Goal: Browse casually: Explore the website without a specific task or goal

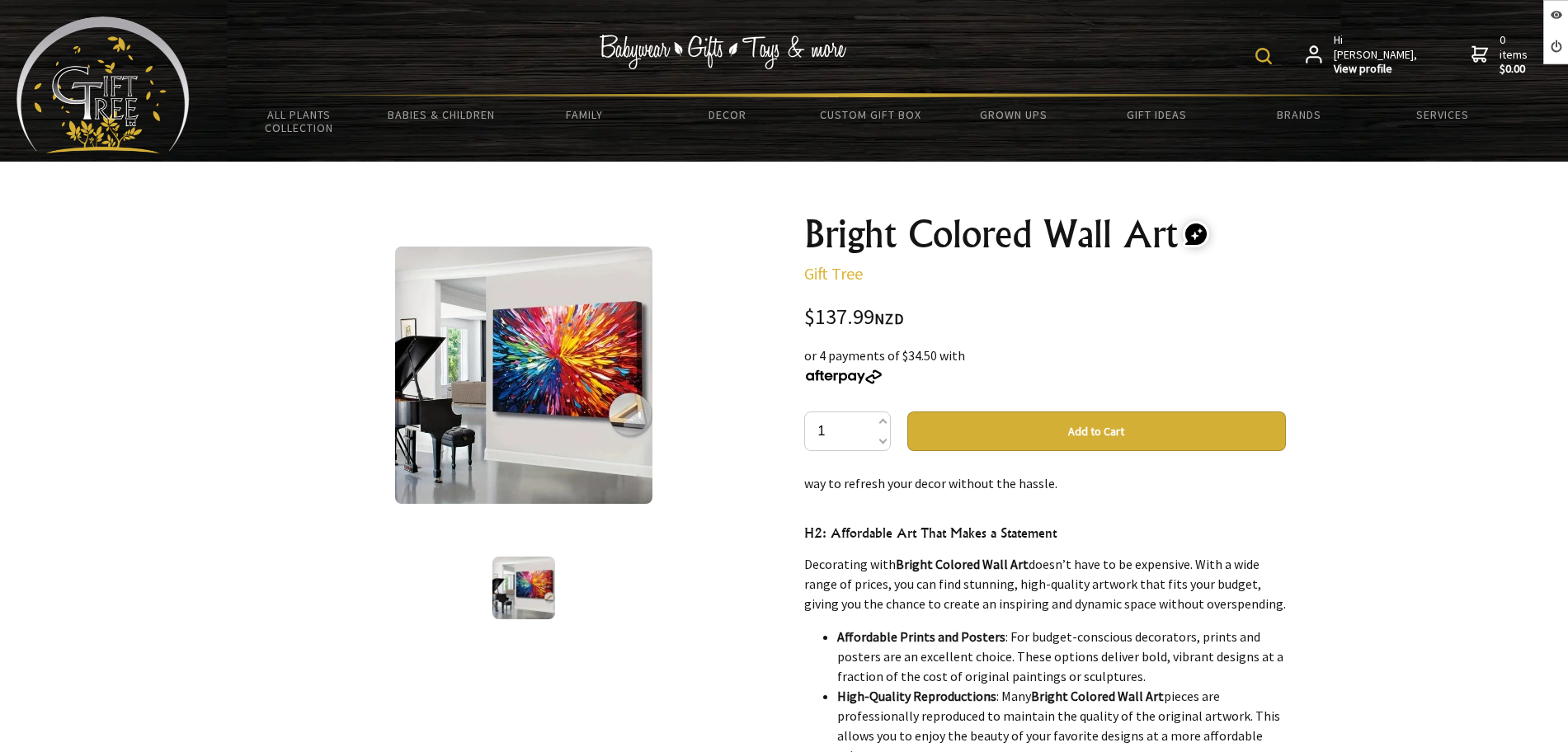
click at [191, 93] on div "Hi Andres, View profile 0 items $0.00 All Plants Collection Shop by Category 4"…" at bounding box center [870, 80] width 1362 height 128
click at [150, 97] on img at bounding box center [103, 84] width 173 height 137
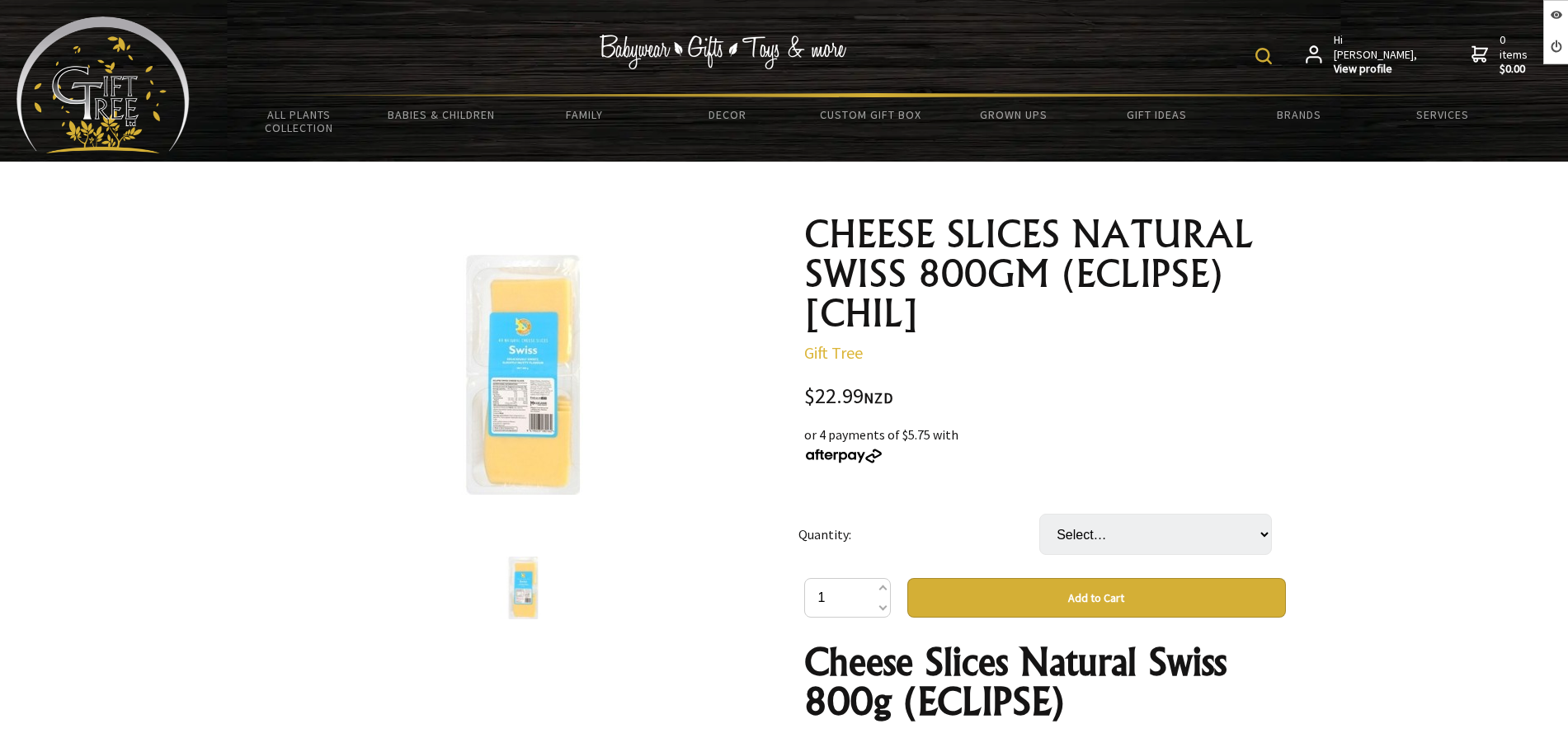
select select "7 PKT"
click at [1039, 513] on select "Select… 7 PKT (+ $137.94)" at bounding box center [1155, 534] width 233 height 41
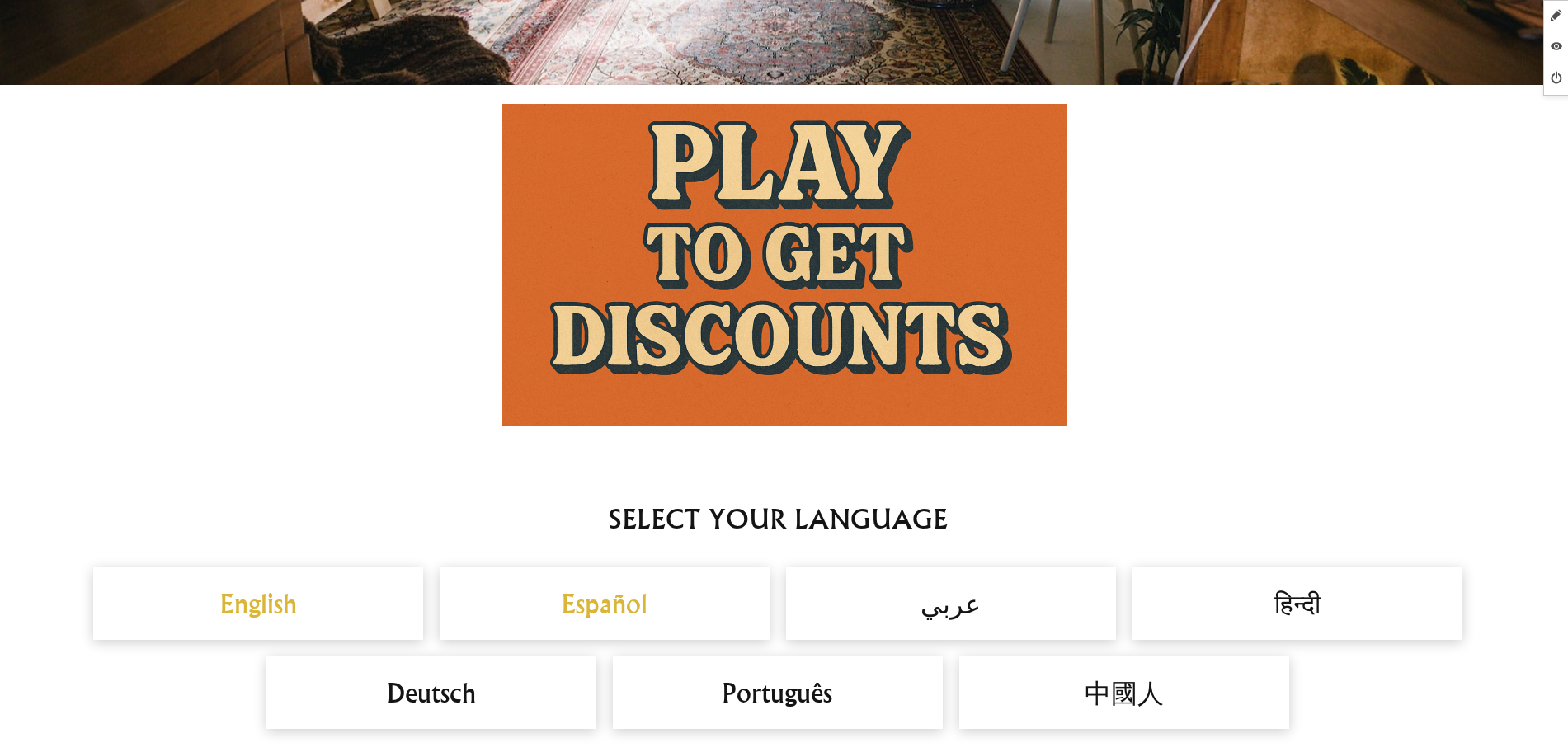
scroll to position [1443, 0]
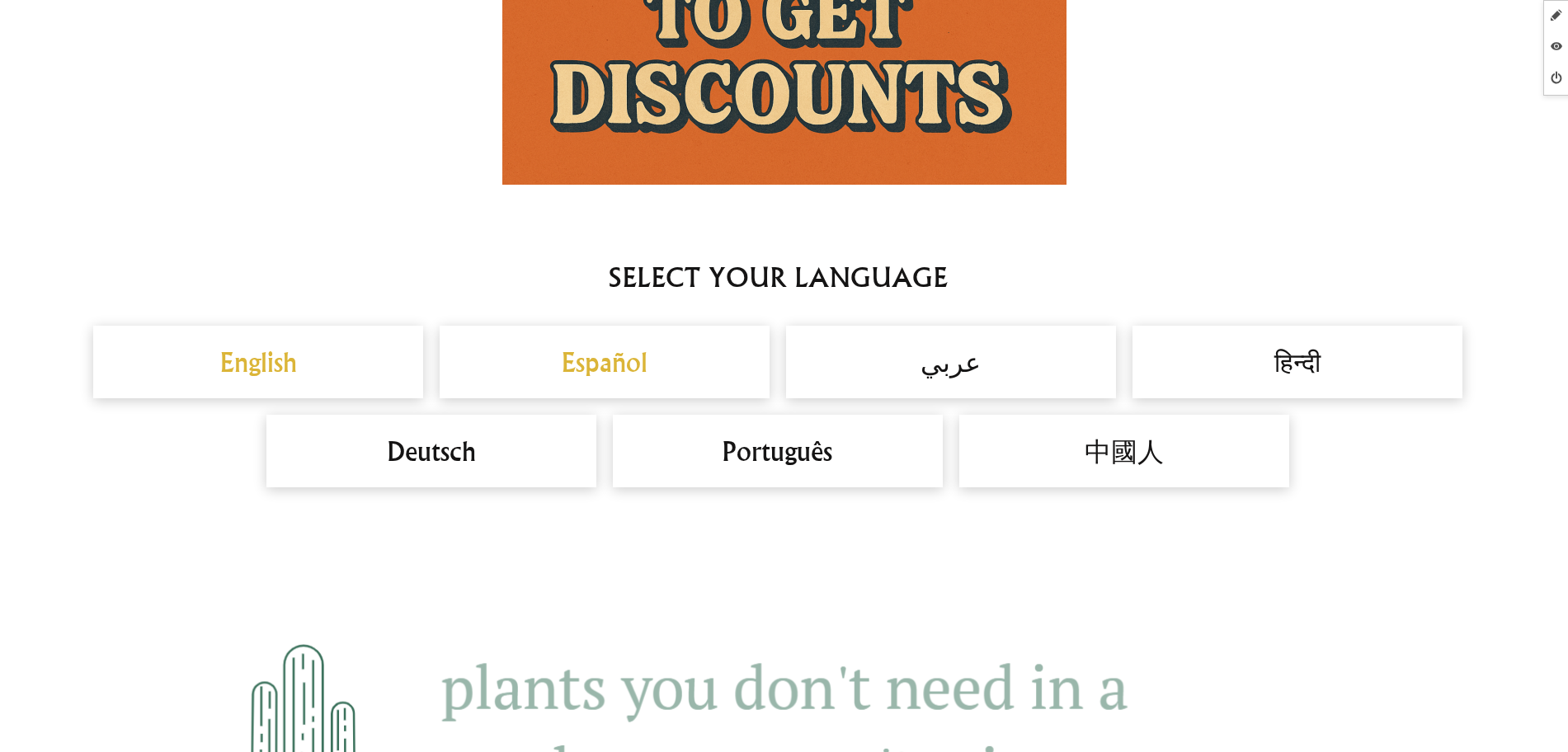
click at [598, 350] on h2 "Español" at bounding box center [605, 361] width 297 height 39
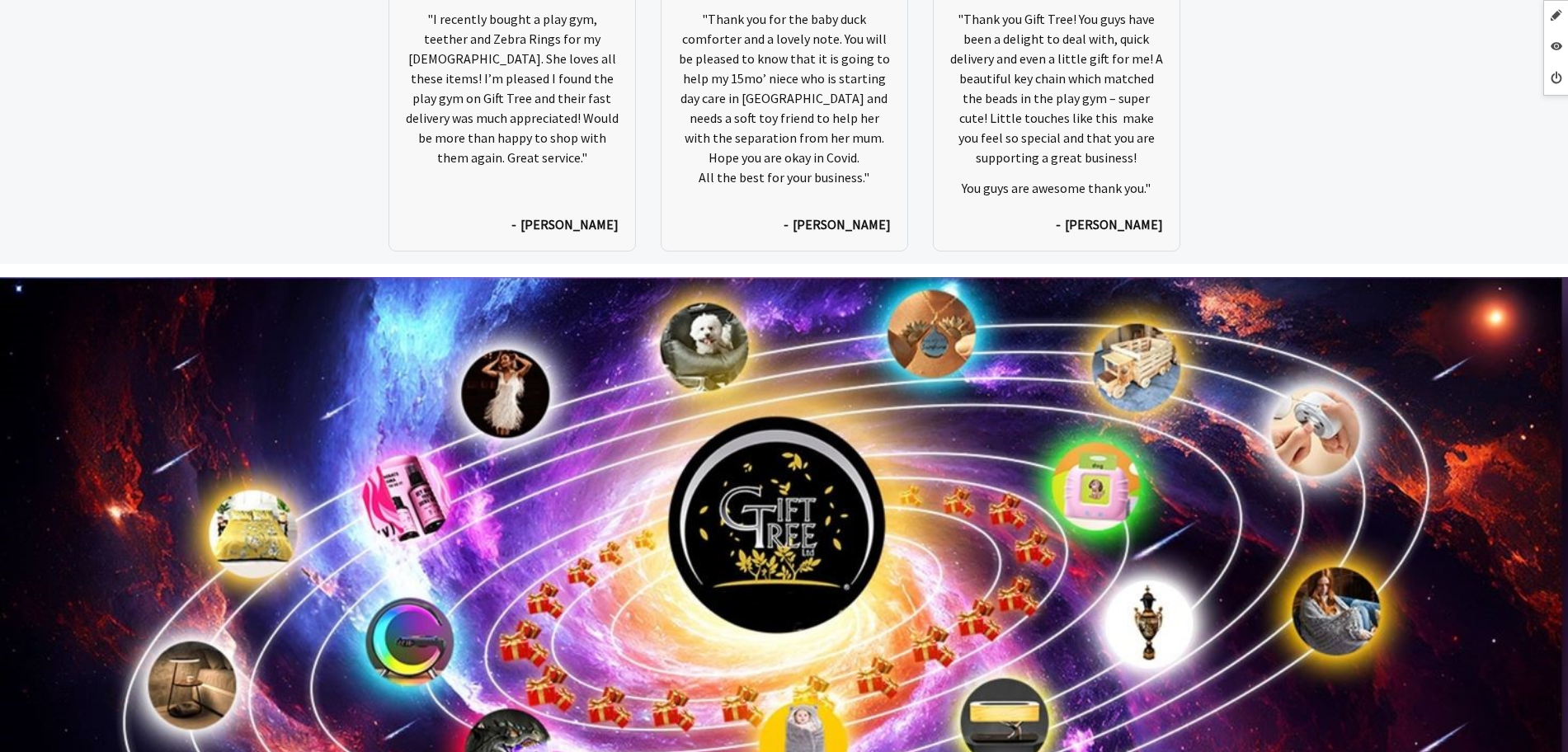
scroll to position [8902, 0]
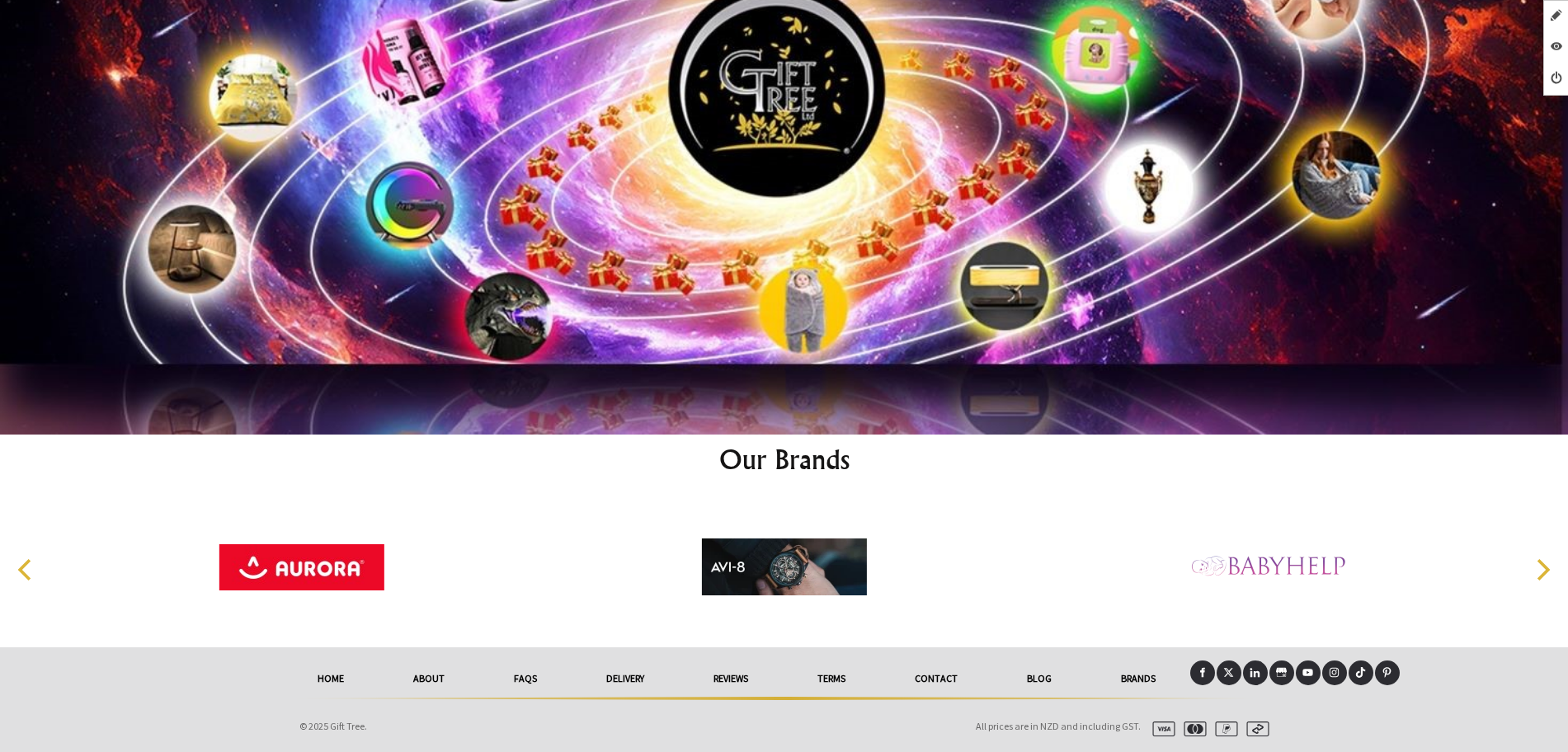
click at [1133, 675] on link "Brands" at bounding box center [1138, 678] width 104 height 36
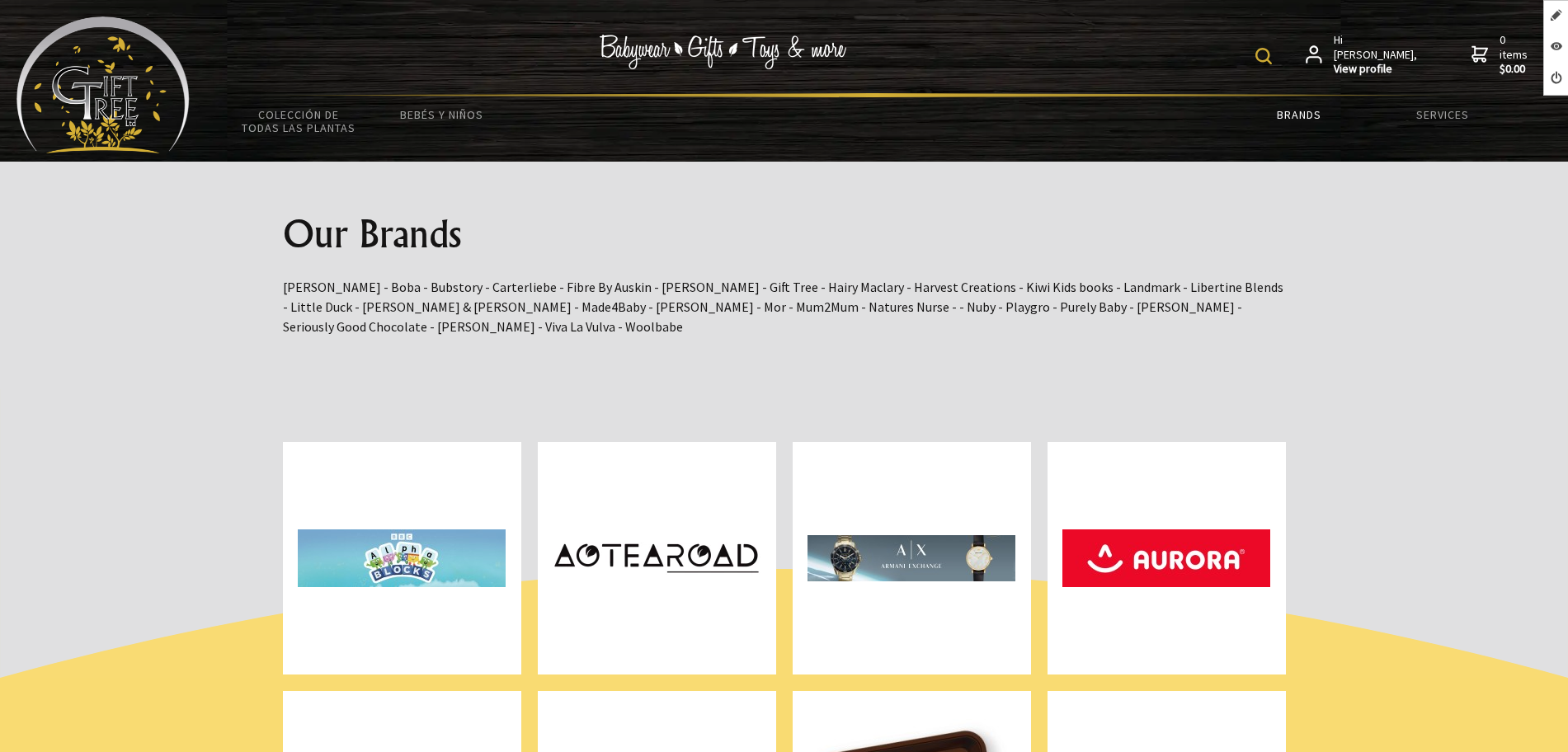
click at [77, 127] on img at bounding box center [103, 84] width 173 height 137
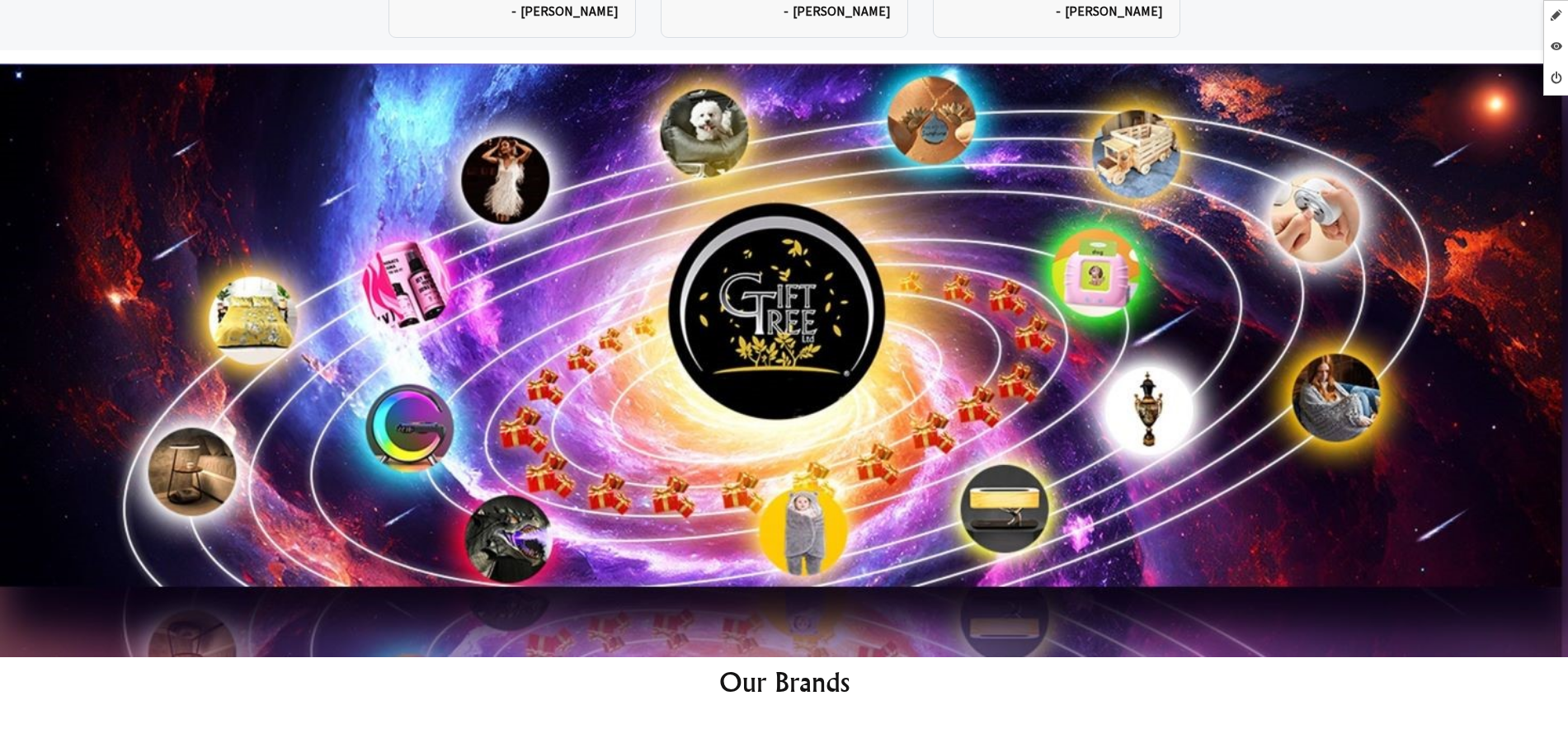
scroll to position [8882, 0]
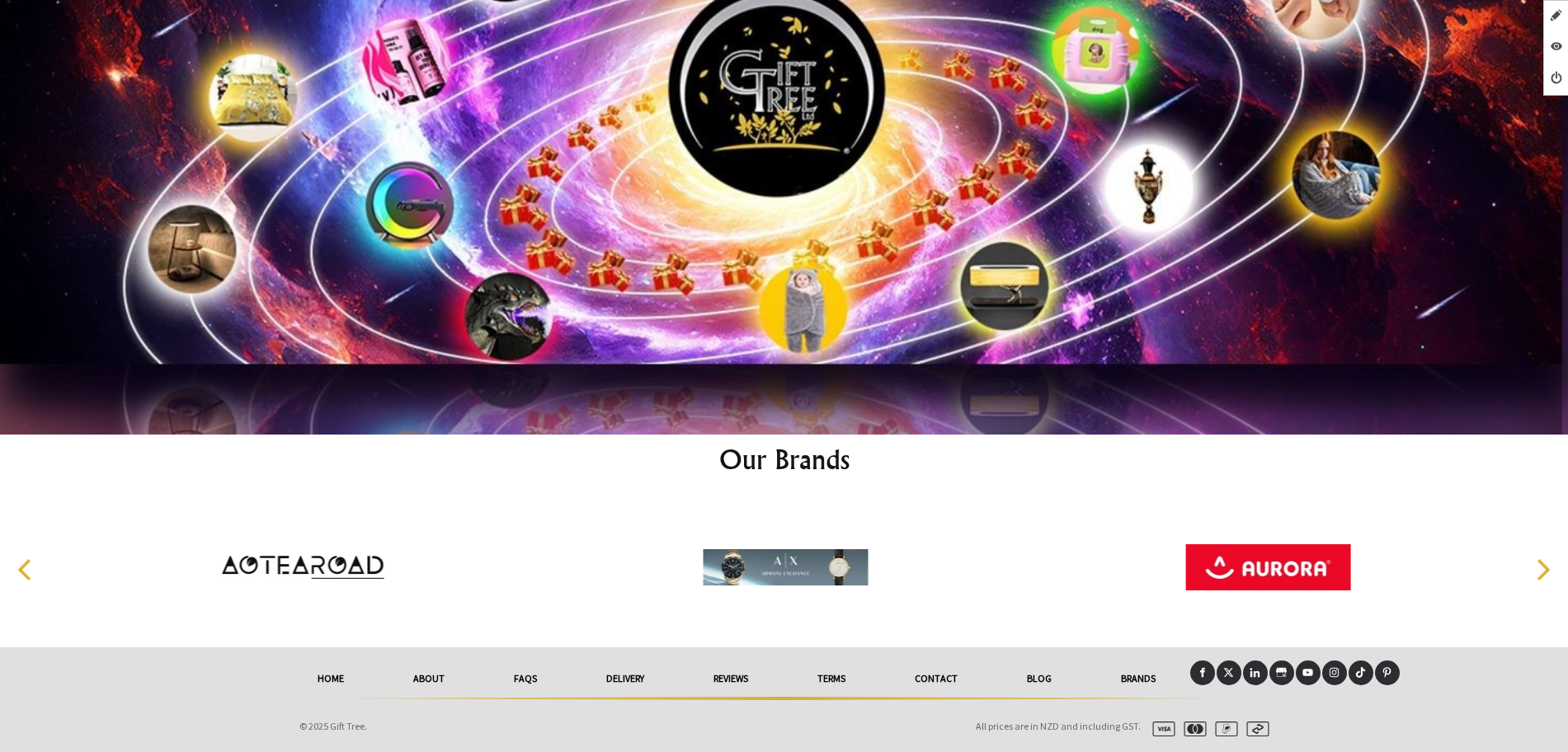
click at [1131, 666] on link "Brands" at bounding box center [1138, 678] width 104 height 36
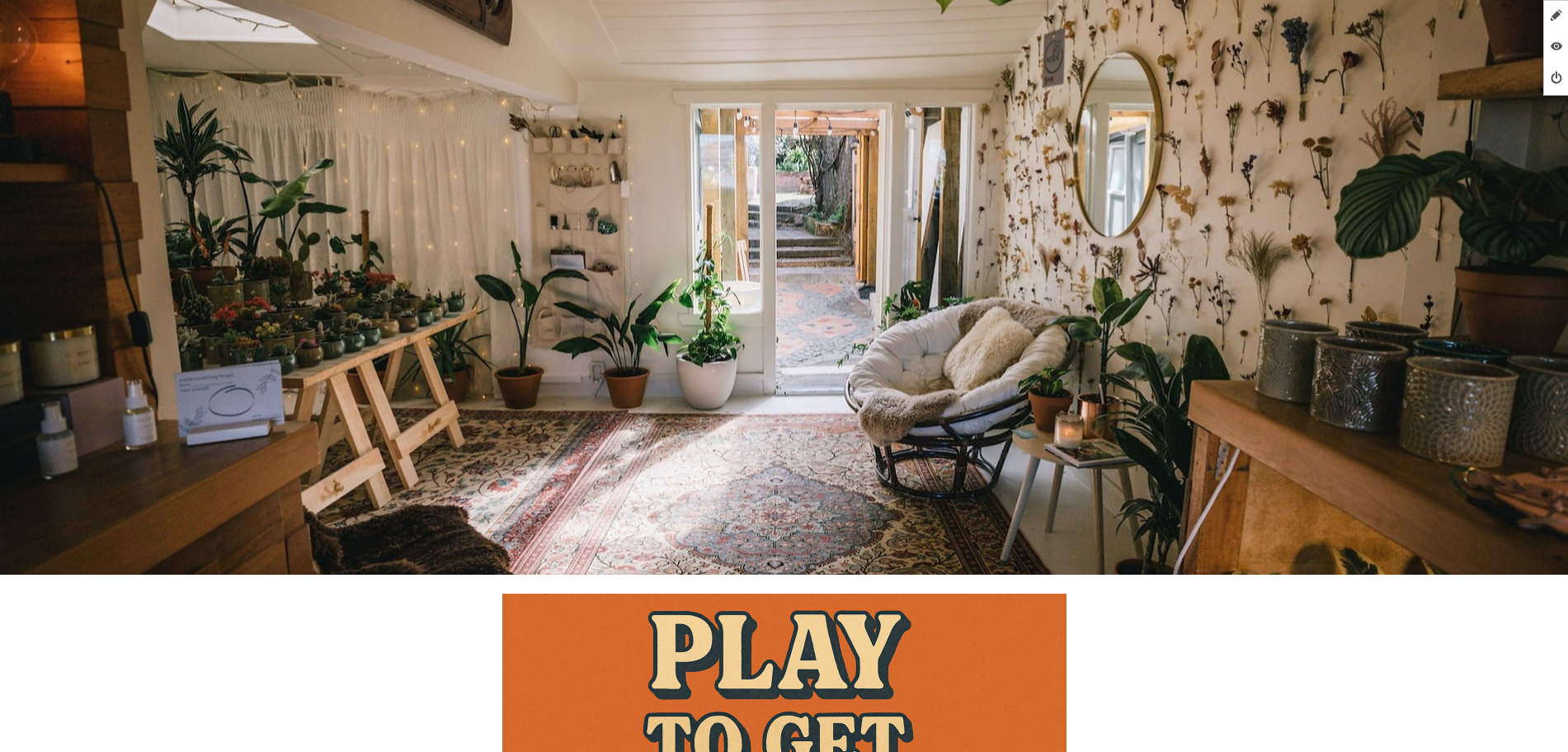
scroll to position [927, 0]
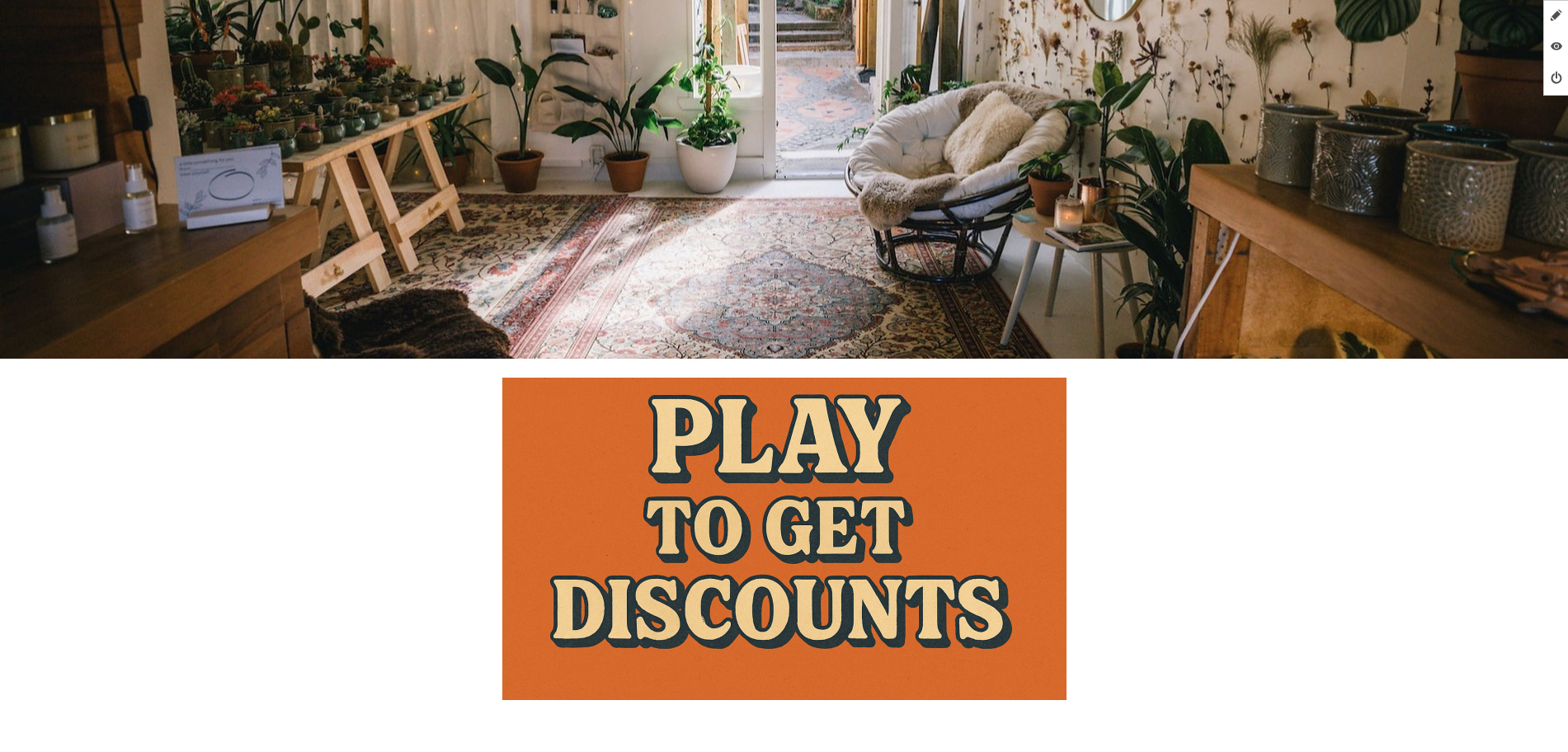
click at [873, 558] on img at bounding box center [784, 538] width 565 height 322
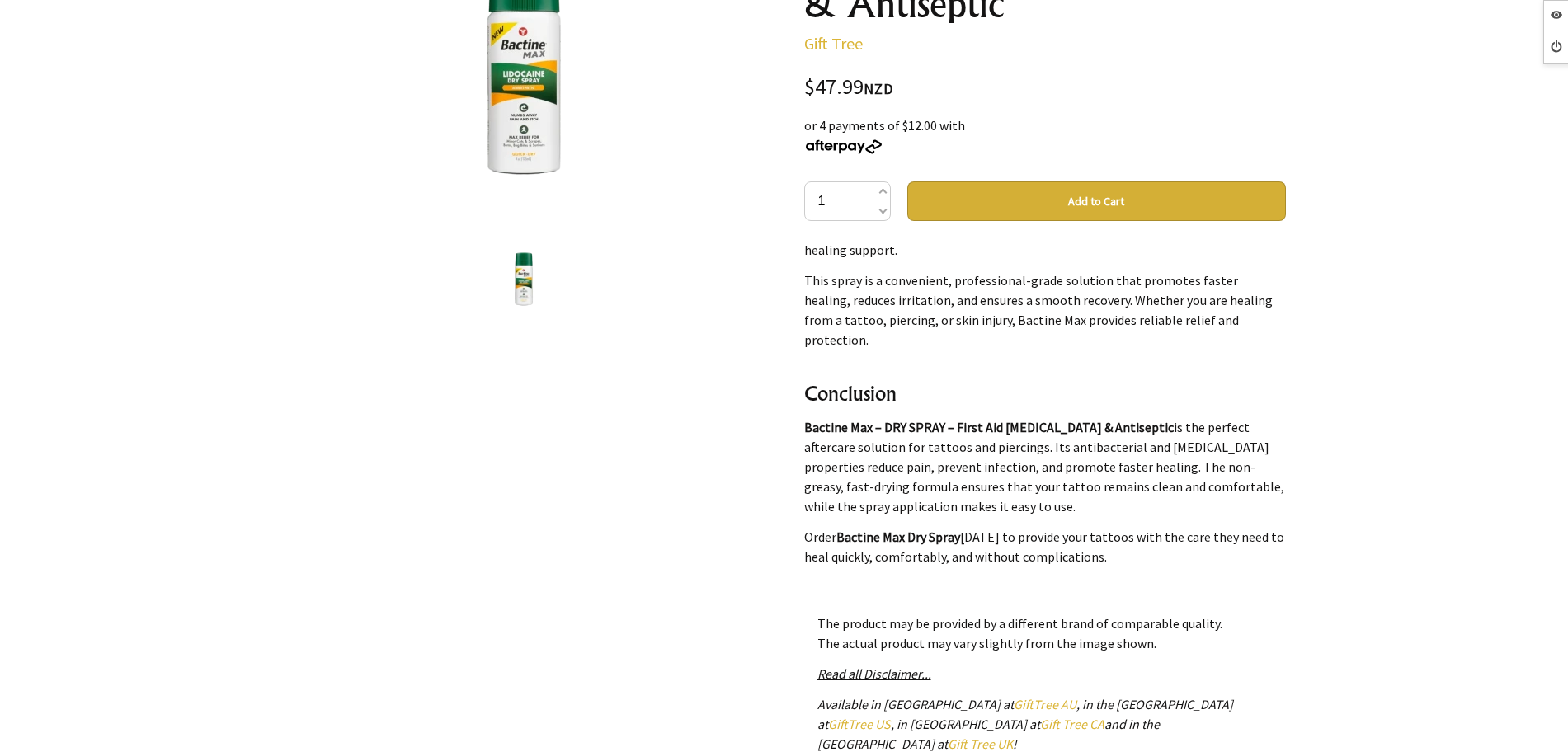
scroll to position [1849, 0]
